Goal: Task Accomplishment & Management: Complete application form

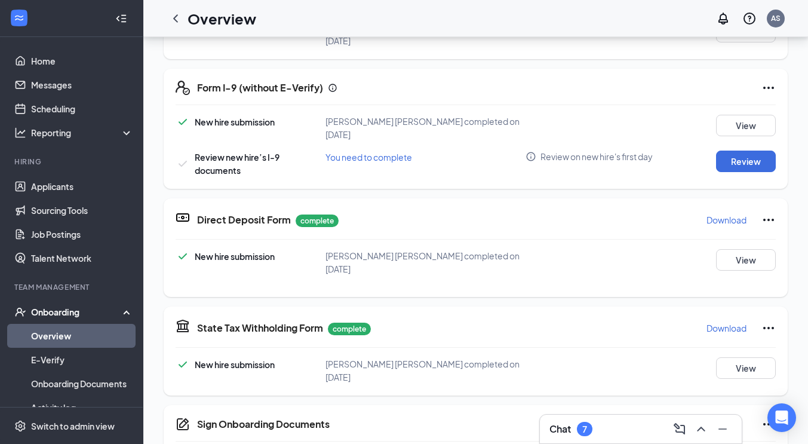
scroll to position [125, 0]
click at [720, 152] on button "Review" at bounding box center [746, 163] width 60 height 22
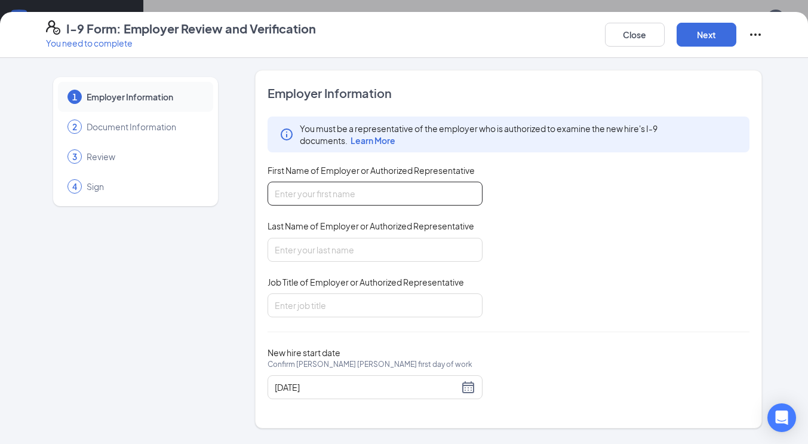
click at [437, 192] on input "First Name of Employer or Authorized Representative" at bounding box center [375, 194] width 215 height 24
type input "[PERSON_NAME]"
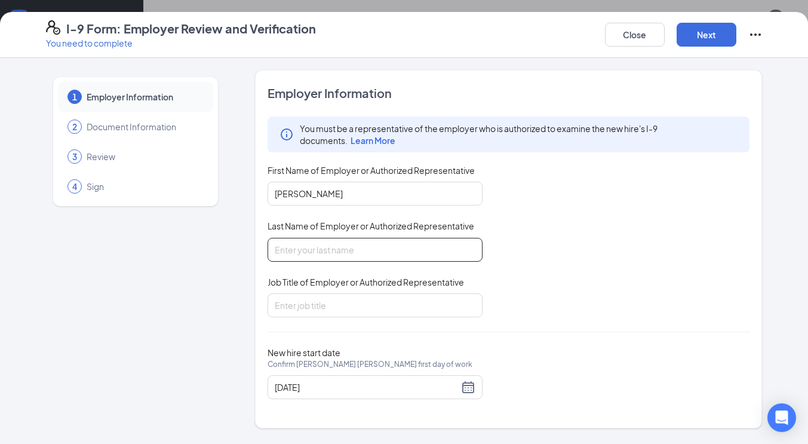
type input "[PERSON_NAME]"
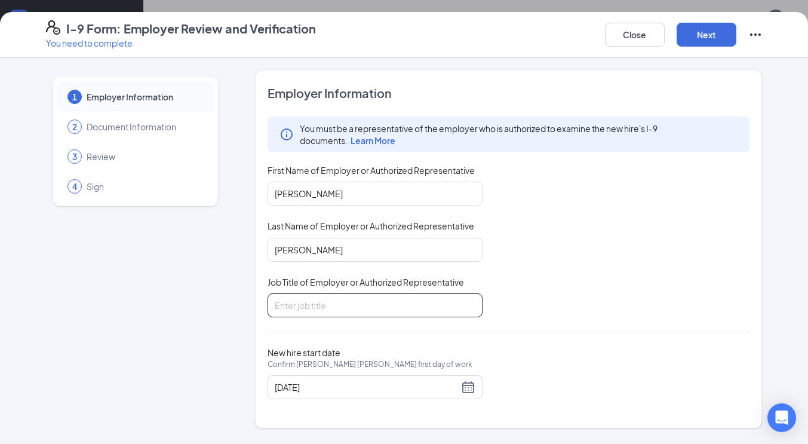
click at [406, 305] on input "Job Title of Employer or Authorized Representative" at bounding box center [375, 305] width 215 height 24
type input "Asst Director"
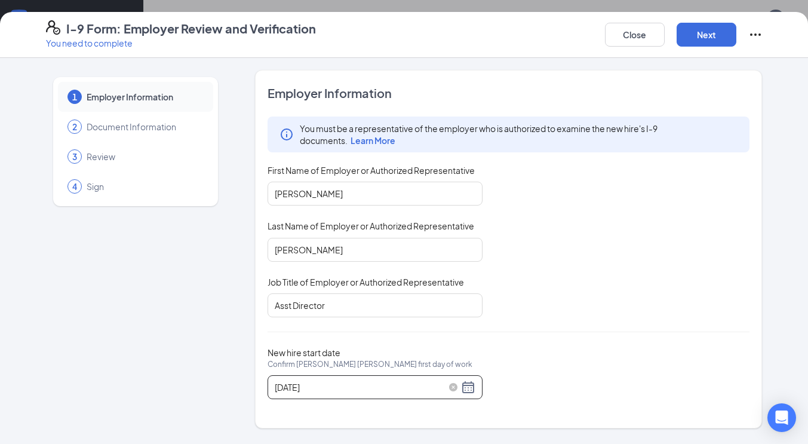
click at [464, 382] on div "[DATE]" at bounding box center [375, 387] width 201 height 14
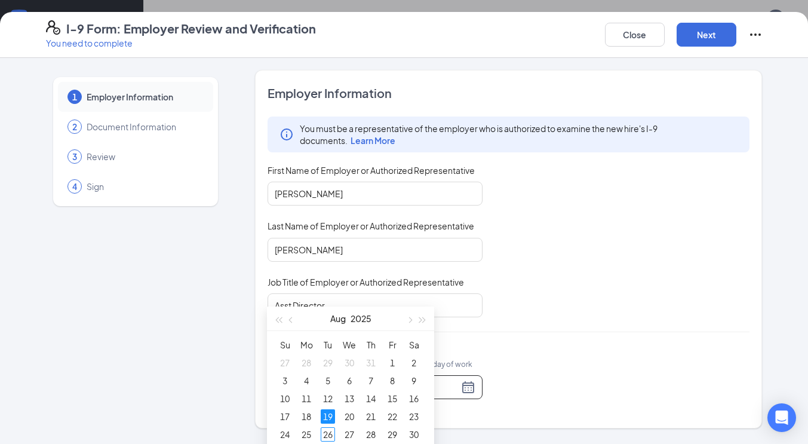
scroll to position [220, 0]
type input "[DATE]"
click at [328, 431] on div "26" at bounding box center [328, 434] width 14 height 14
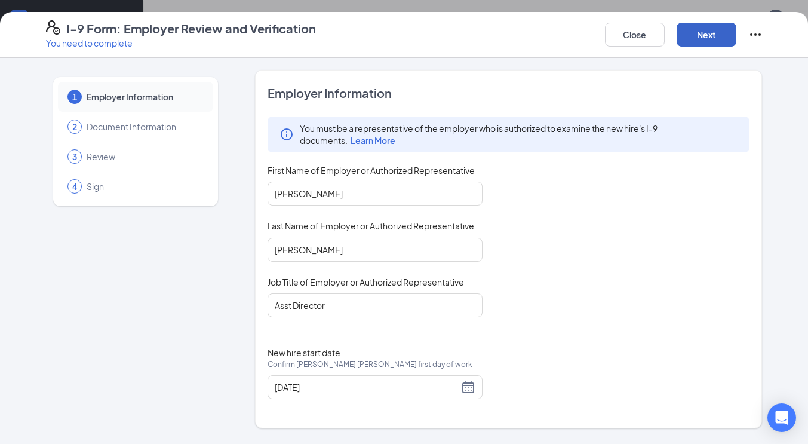
click at [702, 34] on button "Next" at bounding box center [707, 35] width 60 height 24
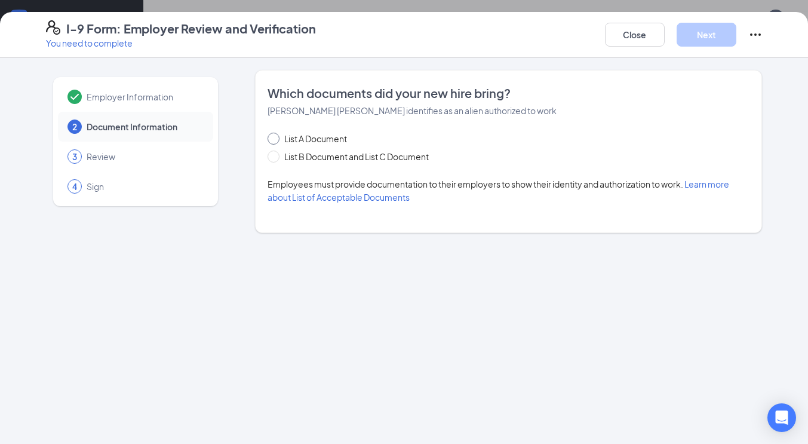
click at [333, 139] on span "List A Document" at bounding box center [316, 138] width 72 height 13
click at [276, 139] on input "List A Document" at bounding box center [272, 137] width 8 height 8
radio input "true"
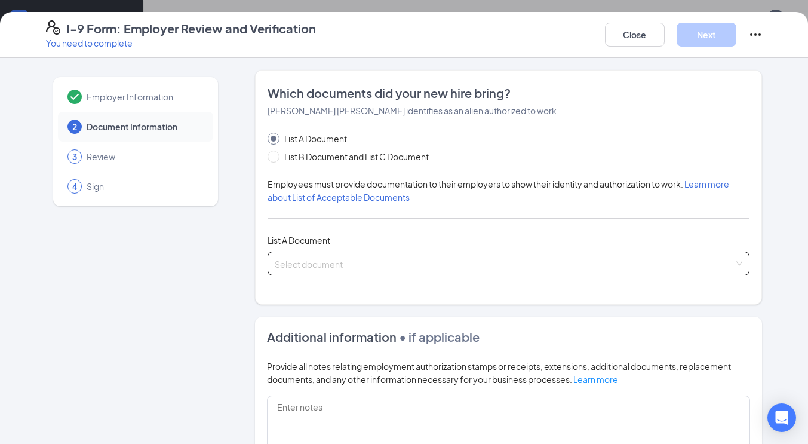
click at [363, 269] on div "Select document List A Documents Employment Authorization Document card that co…" at bounding box center [509, 263] width 483 height 24
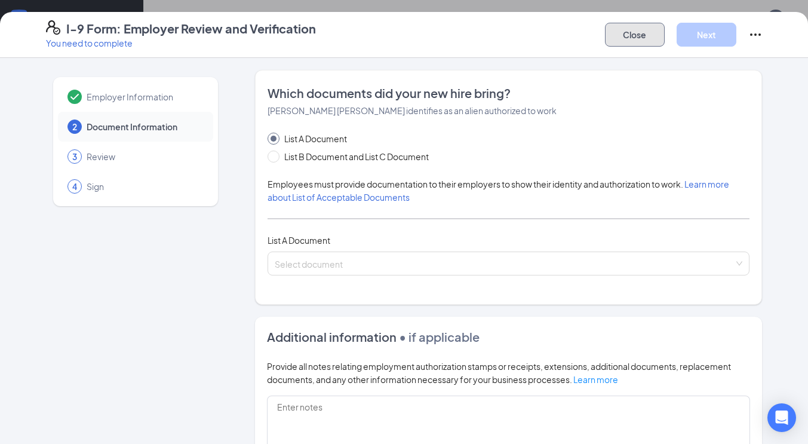
click at [610, 34] on button "Close" at bounding box center [635, 35] width 60 height 24
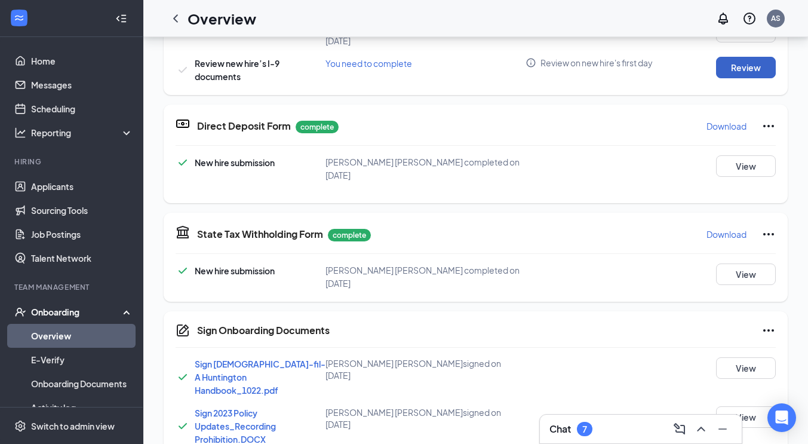
click at [737, 57] on button "Review" at bounding box center [746, 68] width 60 height 22
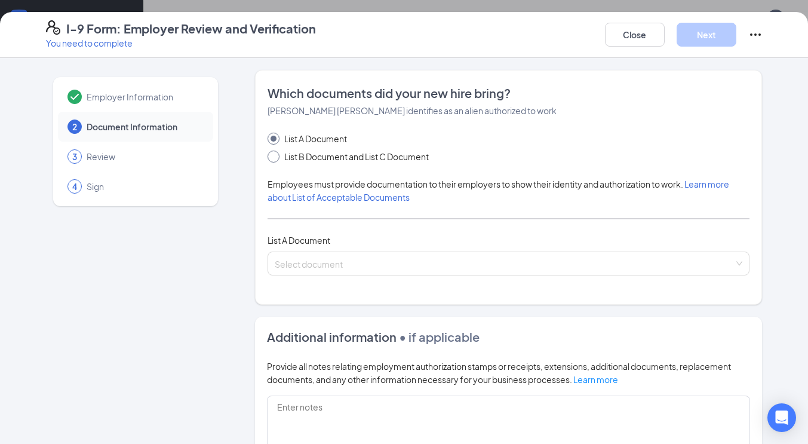
click at [346, 151] on span "List B Document and List C Document" at bounding box center [357, 156] width 154 height 13
click at [276, 151] on input "List B Document and List C Document" at bounding box center [272, 155] width 8 height 8
radio input "true"
radio input "false"
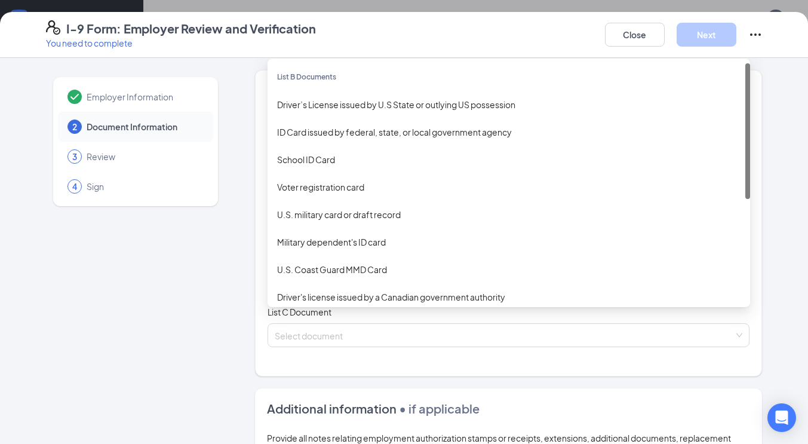
click at [348, 258] on div "Select document List B Documents Driver’s License issued by U.S State or outlyi…" at bounding box center [509, 263] width 483 height 24
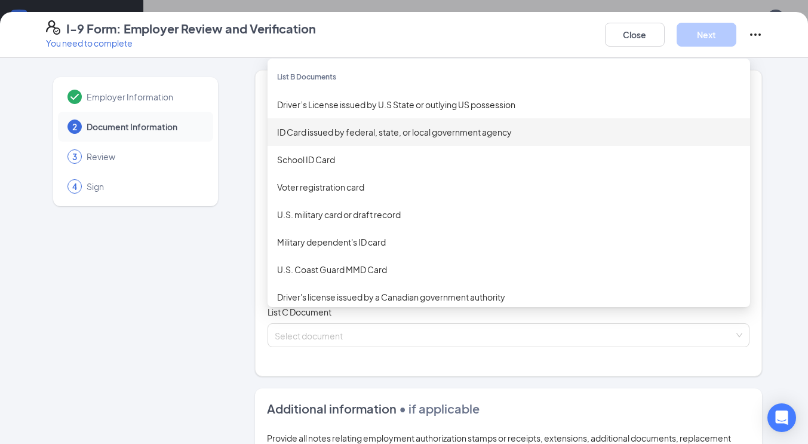
click at [385, 131] on div "ID Card issued by federal, state, or local government agency" at bounding box center [509, 131] width 464 height 13
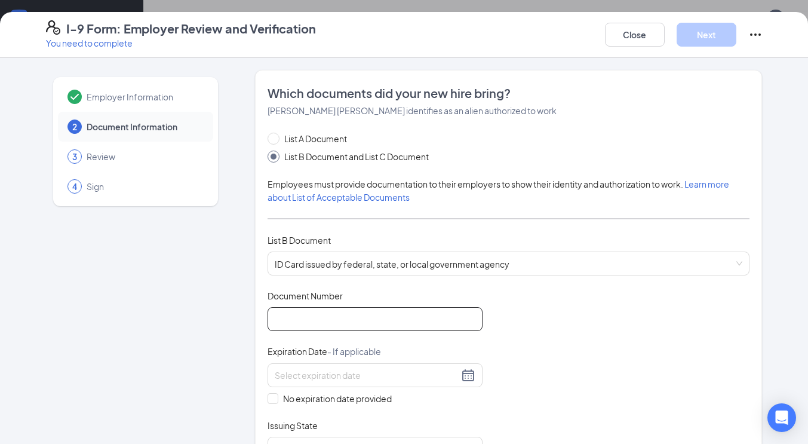
click at [360, 330] on input "Document Number" at bounding box center [375, 319] width 215 height 24
type input "246823954"
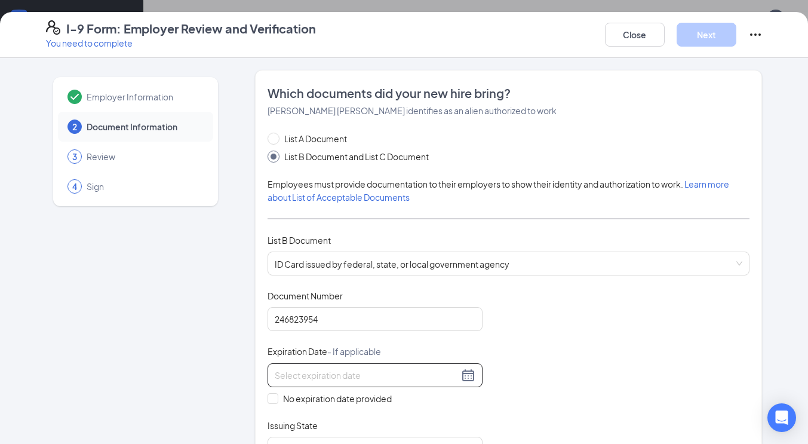
click at [468, 373] on div at bounding box center [375, 375] width 201 height 14
click at [418, 400] on span "button" at bounding box center [419, 401] width 6 height 6
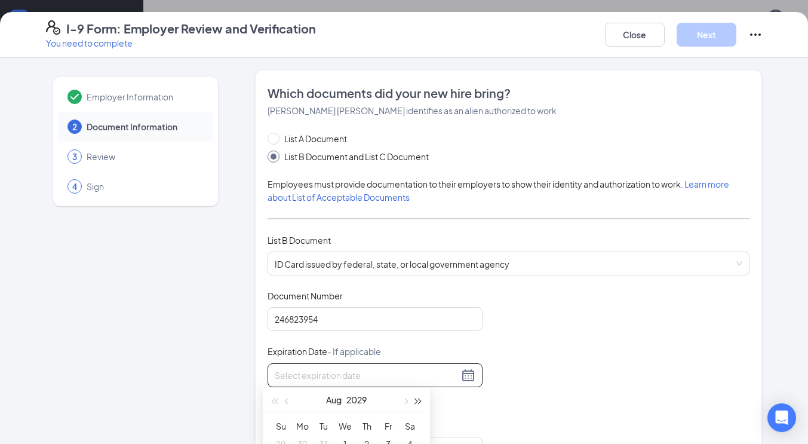
click at [418, 400] on span "button" at bounding box center [419, 401] width 6 height 6
click at [291, 401] on button "button" at bounding box center [287, 400] width 13 height 24
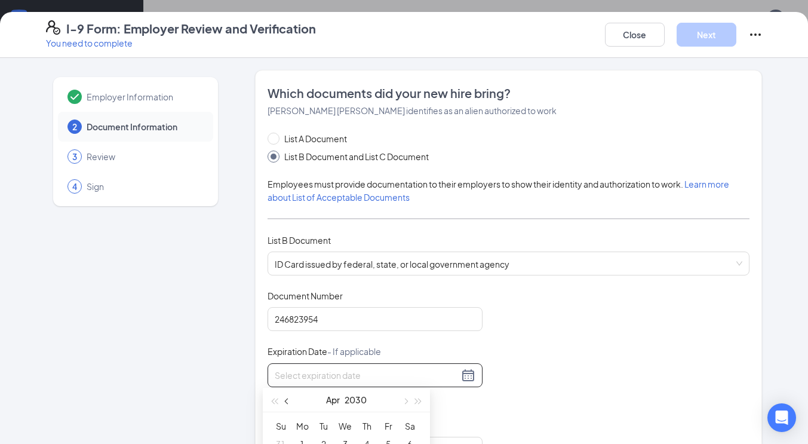
click at [291, 401] on button "button" at bounding box center [287, 400] width 13 height 24
click at [401, 400] on button "button" at bounding box center [404, 400] width 13 height 24
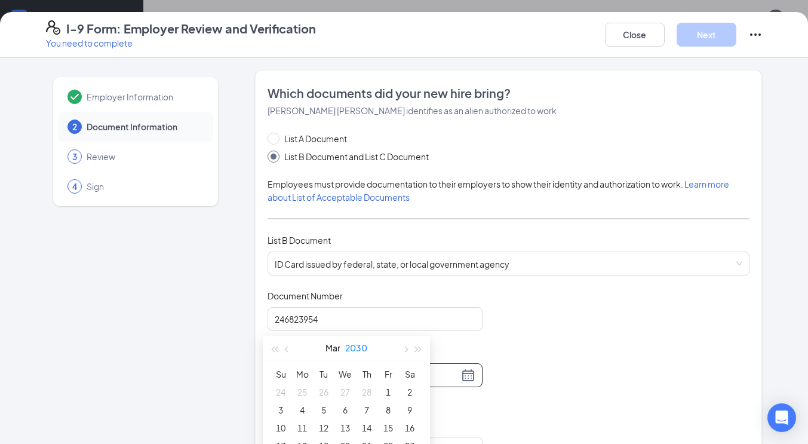
scroll to position [273, 0]
type input "[DATE]"
click at [324, 408] on div "5" at bounding box center [324, 409] width 14 height 14
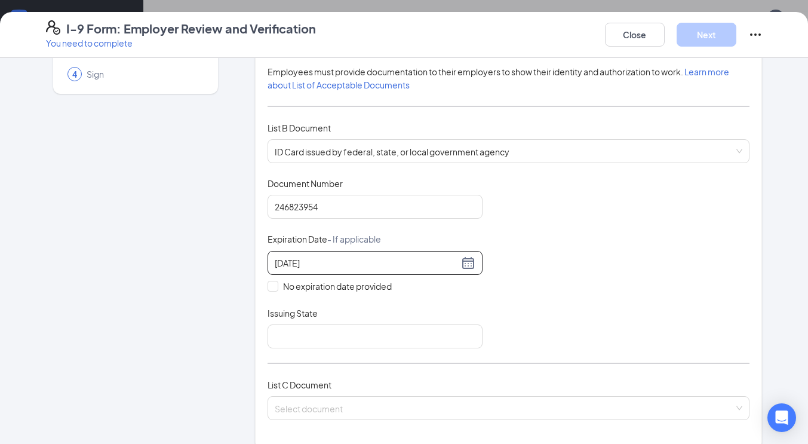
scroll to position [113, 0]
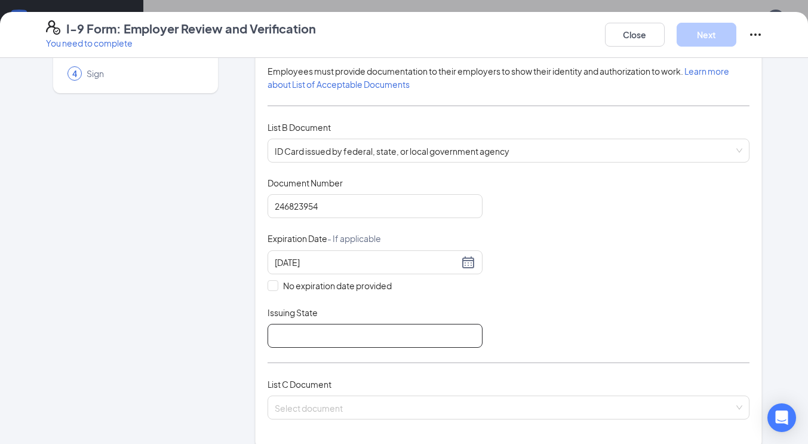
click at [427, 329] on input "Issuing State" at bounding box center [375, 336] width 215 height 24
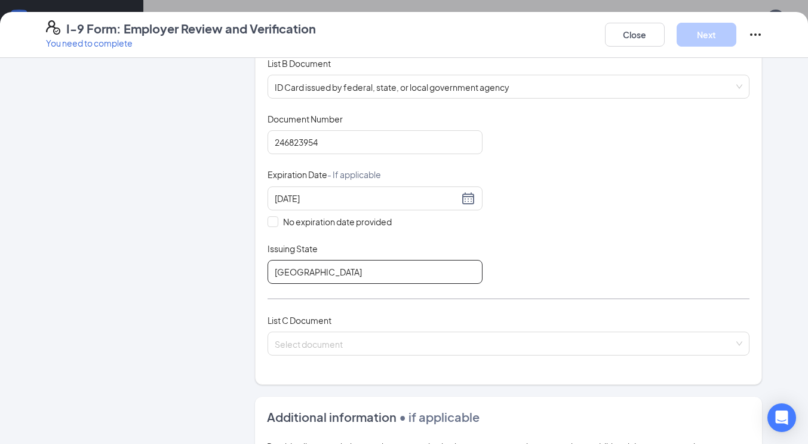
scroll to position [182, 0]
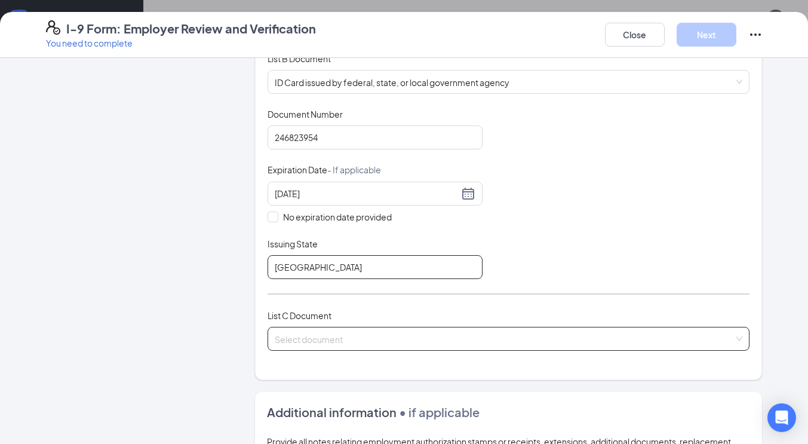
type input "[GEOGRAPHIC_DATA]"
click at [424, 336] on input "search" at bounding box center [505, 336] width 460 height 18
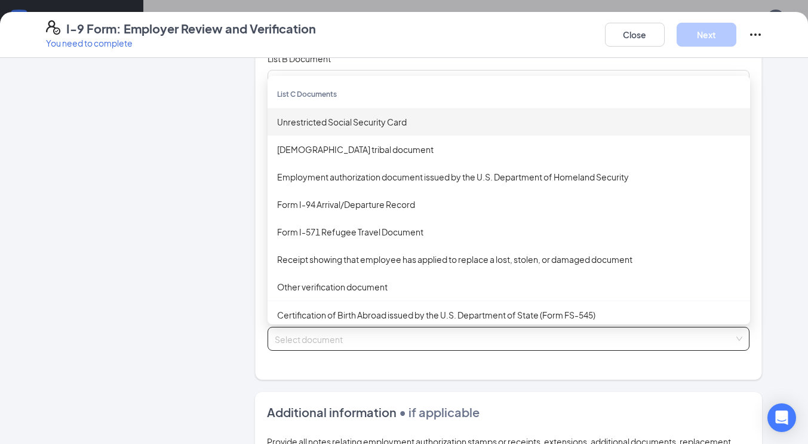
click at [378, 124] on div "Unrestricted Social Security Card" at bounding box center [509, 121] width 464 height 13
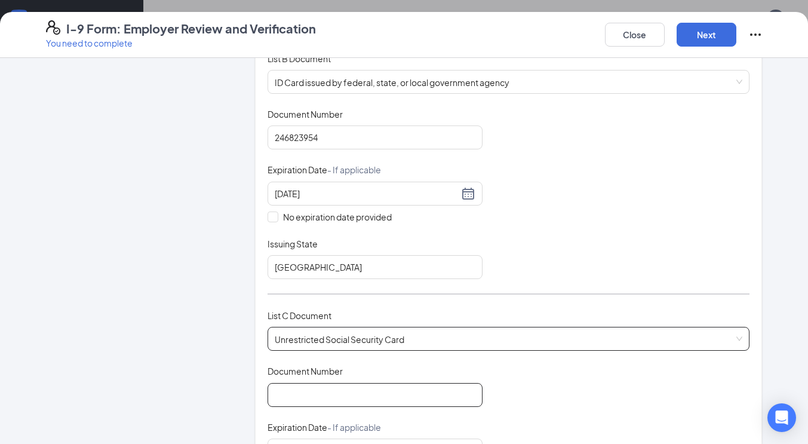
click at [376, 403] on input "Document Number" at bounding box center [375, 395] width 215 height 24
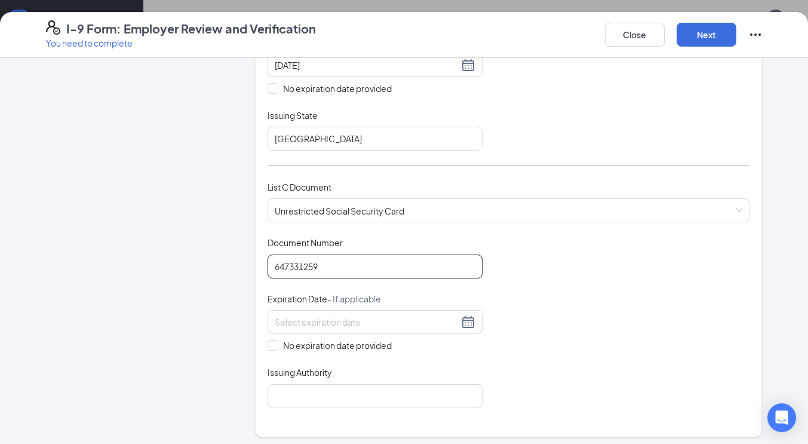
scroll to position [311, 0]
type input "647331259"
click at [268, 345] on span at bounding box center [273, 344] width 11 height 11
click at [268, 345] on input "No expiration date provided" at bounding box center [272, 343] width 8 height 8
checkbox input "true"
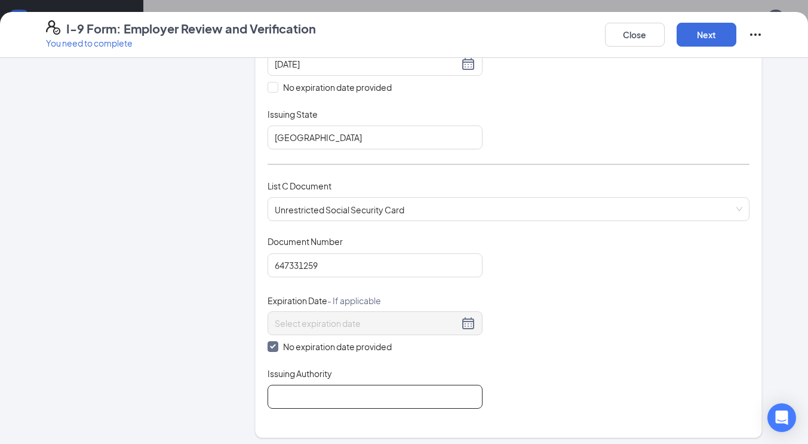
click at [309, 390] on input "Issuing Authority" at bounding box center [375, 397] width 215 height 24
type input "Social Security"
click at [717, 38] on button "Next" at bounding box center [707, 35] width 60 height 24
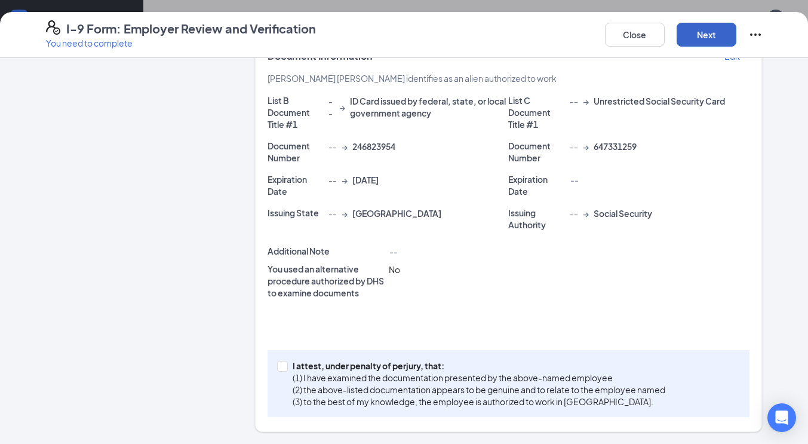
scroll to position [232, 0]
click at [277, 365] on input "I attest, under penalty of [PERSON_NAME], that: (1) I have examined the documen…" at bounding box center [281, 365] width 8 height 8
checkbox input "true"
click at [701, 36] on button "Next" at bounding box center [707, 35] width 60 height 24
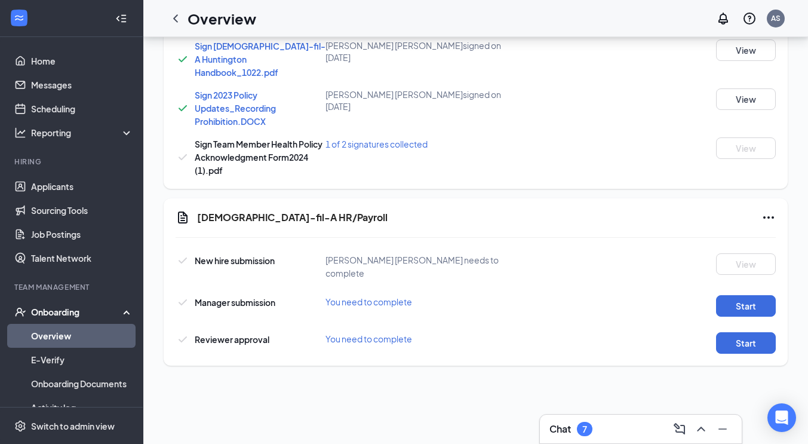
scroll to position [539, 0]
click at [740, 295] on button "Start" at bounding box center [746, 306] width 60 height 22
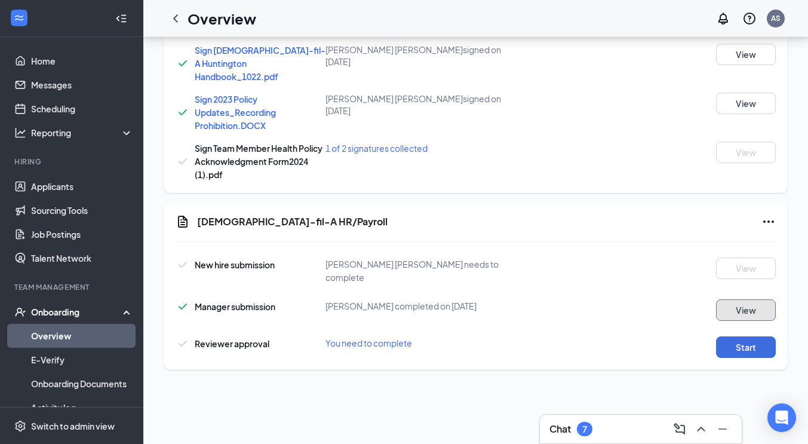
scroll to position [544, 0]
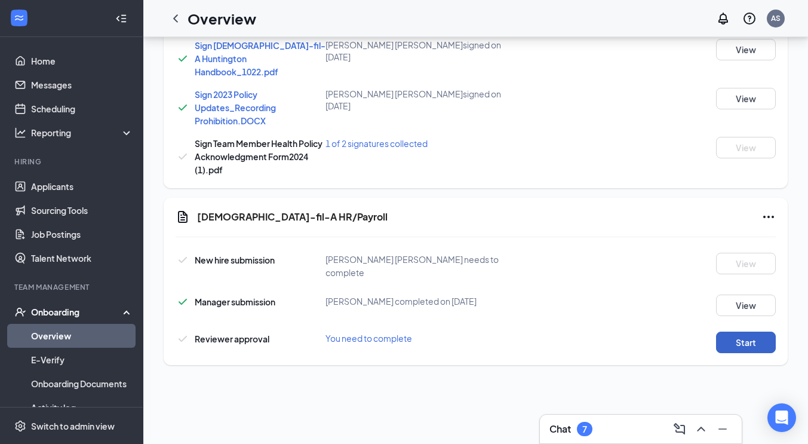
click at [745, 332] on button "Start" at bounding box center [746, 343] width 60 height 22
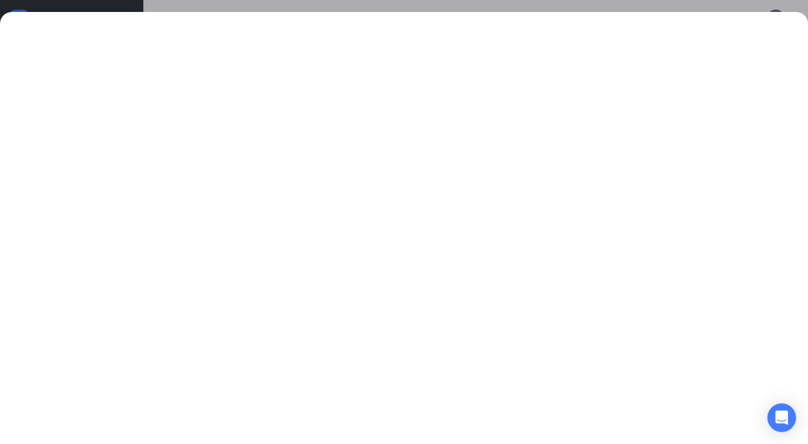
click at [575, 8] on div at bounding box center [404, 222] width 808 height 444
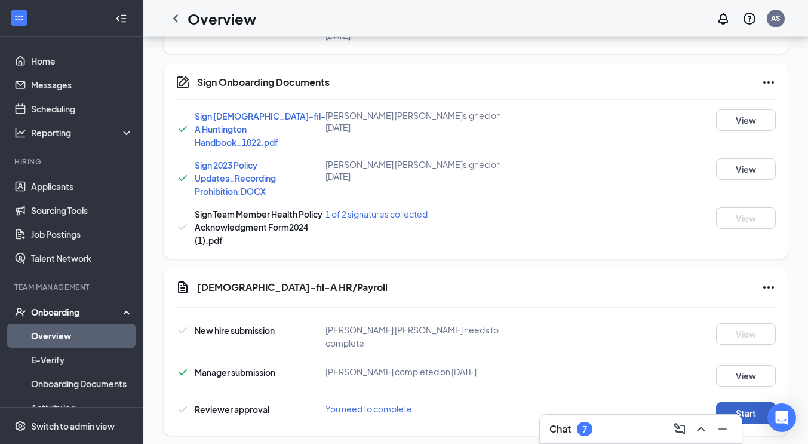
scroll to position [511, 0]
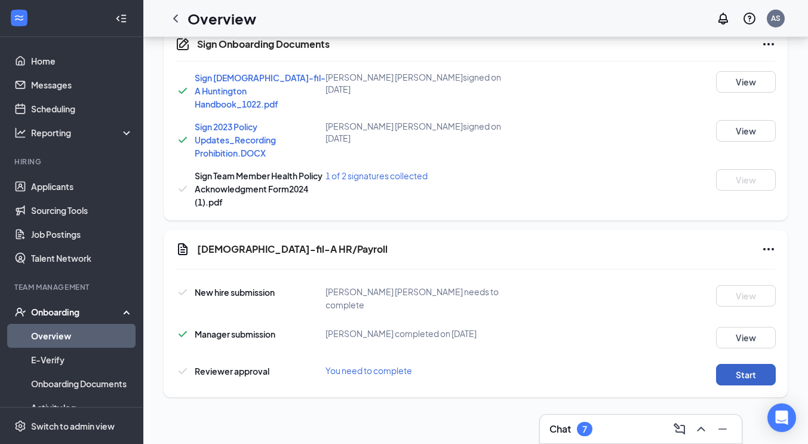
click at [735, 364] on button "Start" at bounding box center [746, 375] width 60 height 22
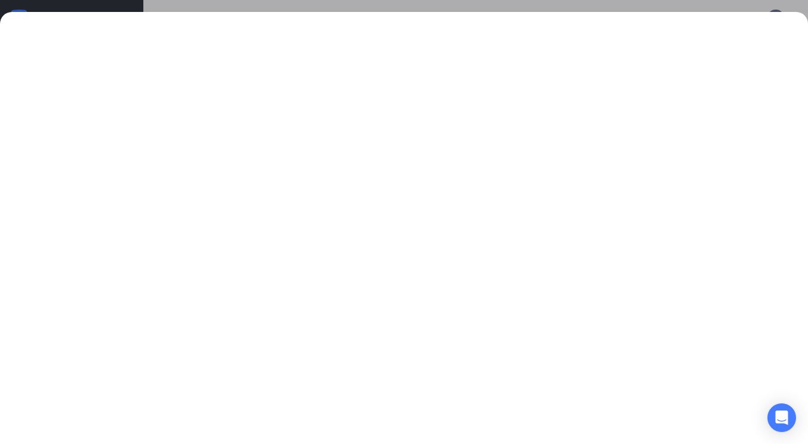
click at [655, 8] on div at bounding box center [404, 222] width 808 height 444
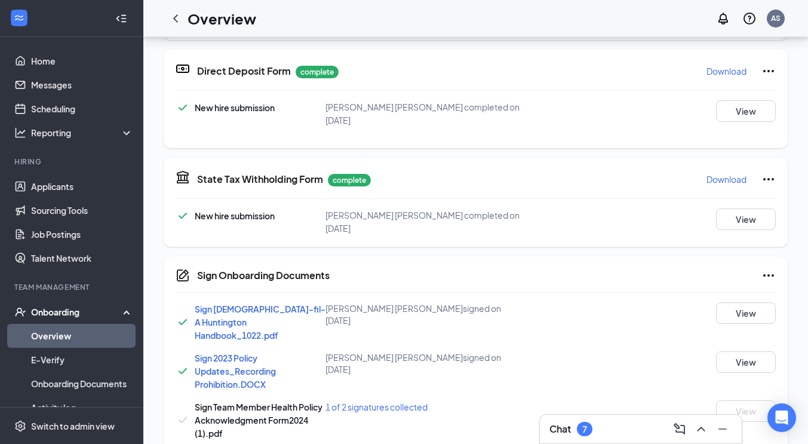
scroll to position [280, 0]
